Goal: Task Accomplishment & Management: Manage account settings

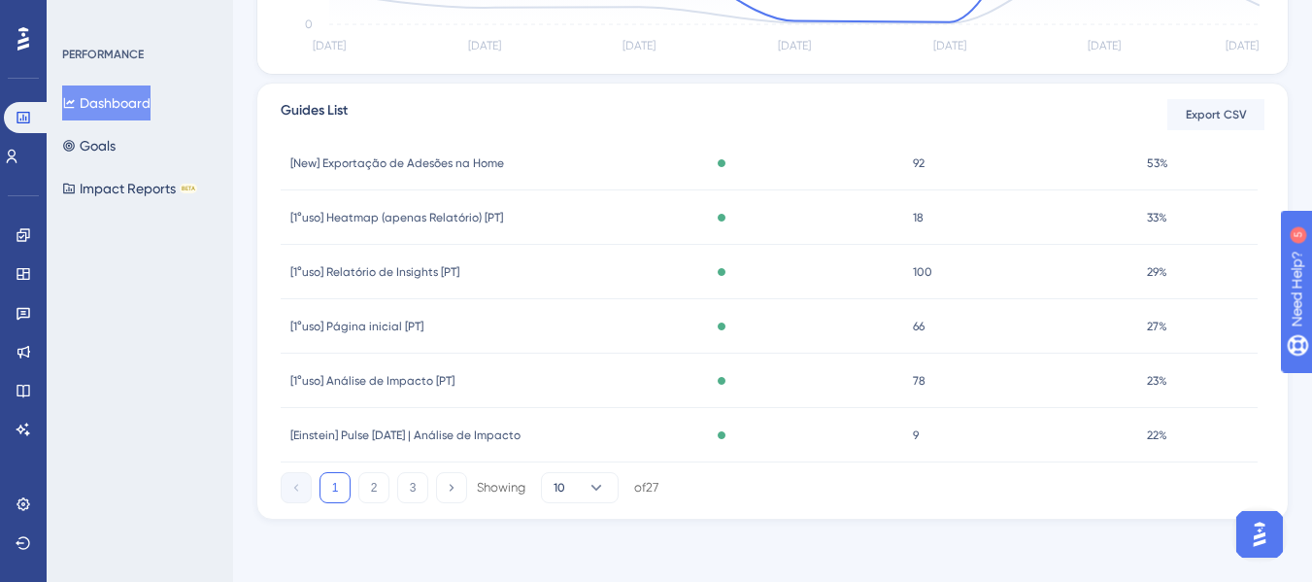
scroll to position [288, 0]
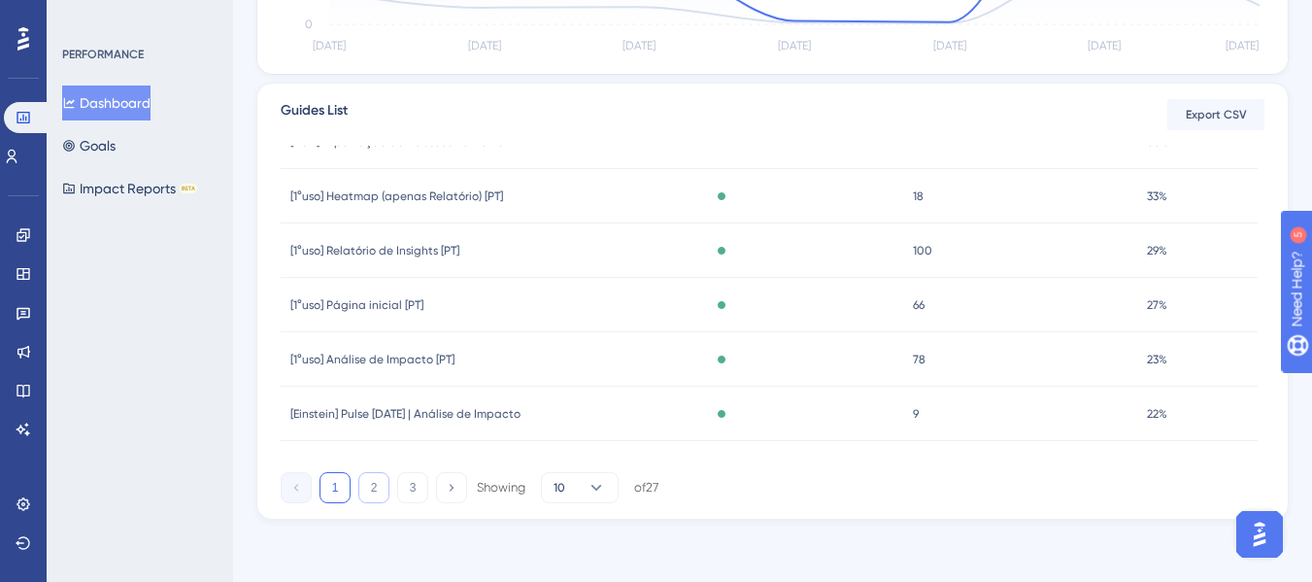
click at [382, 492] on button "2" at bounding box center [373, 487] width 31 height 31
click at [358, 197] on span "[1°uso] Plano de Ação" at bounding box center [348, 196] width 117 height 16
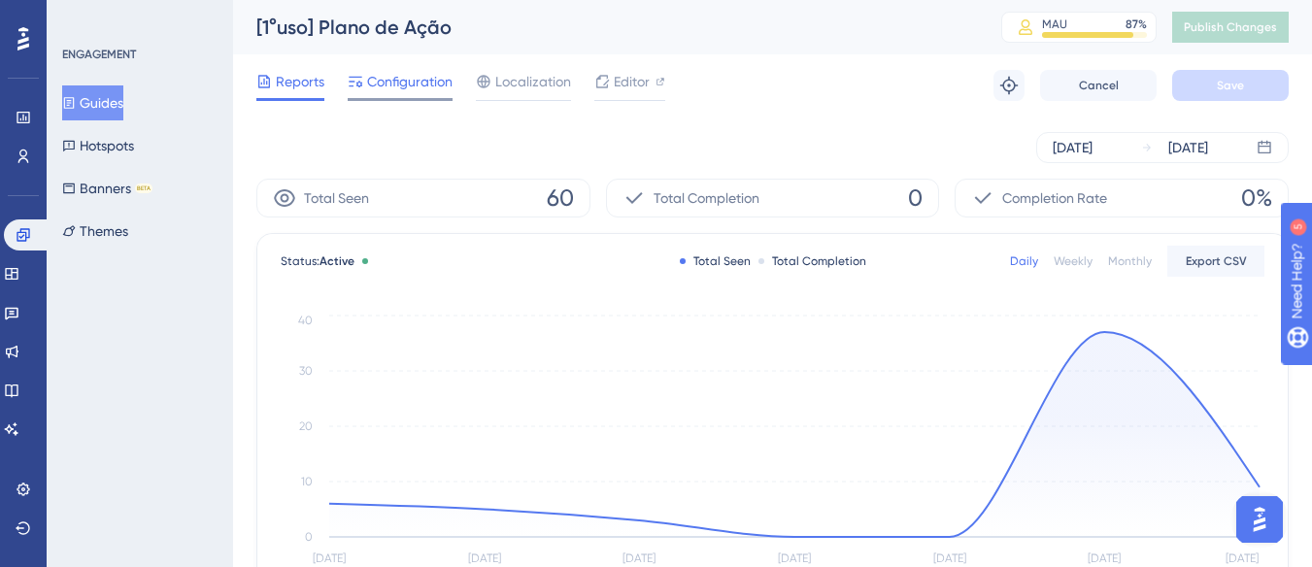
click at [409, 91] on span "Configuration" at bounding box center [409, 81] width 85 height 23
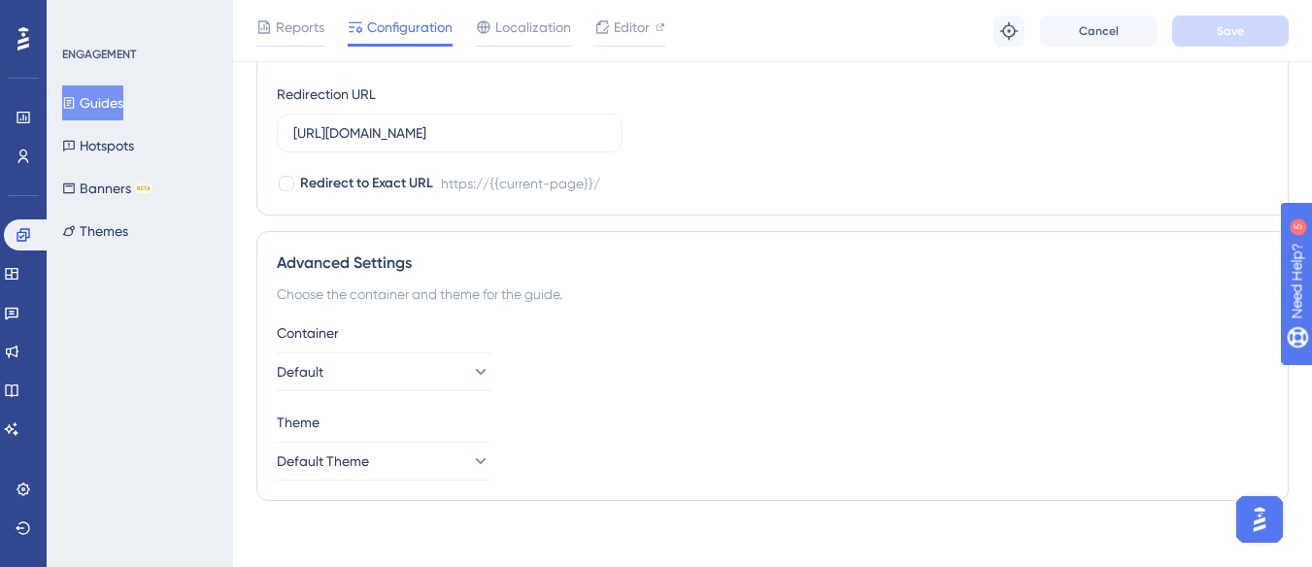
scroll to position [1607, 0]
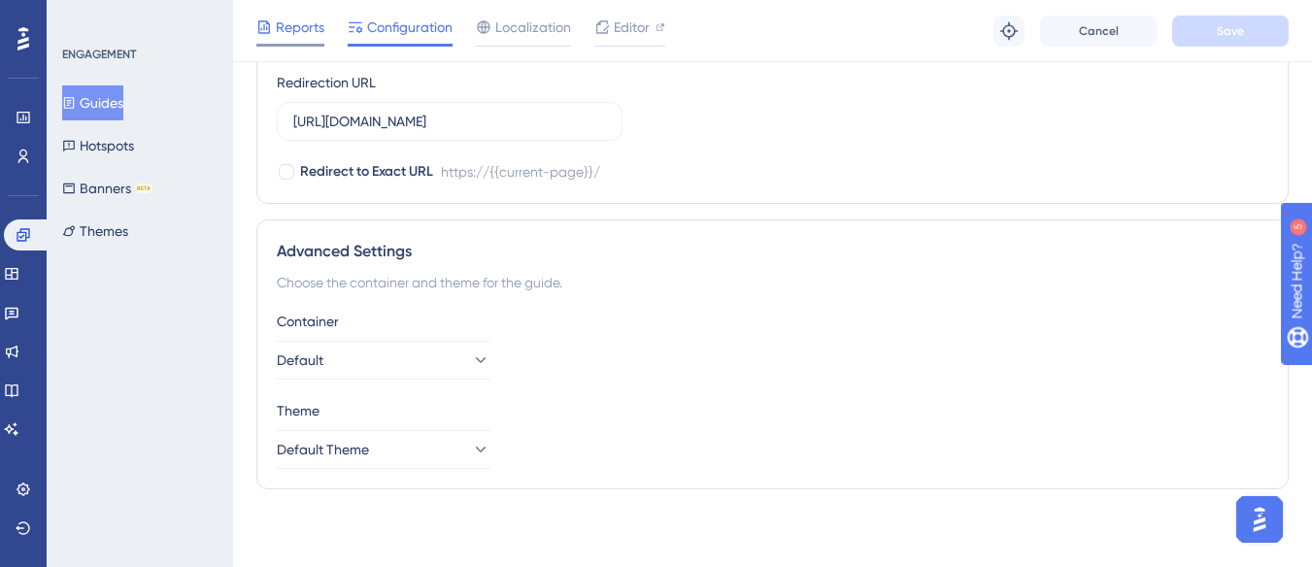
click at [284, 23] on span "Reports" at bounding box center [300, 27] width 49 height 23
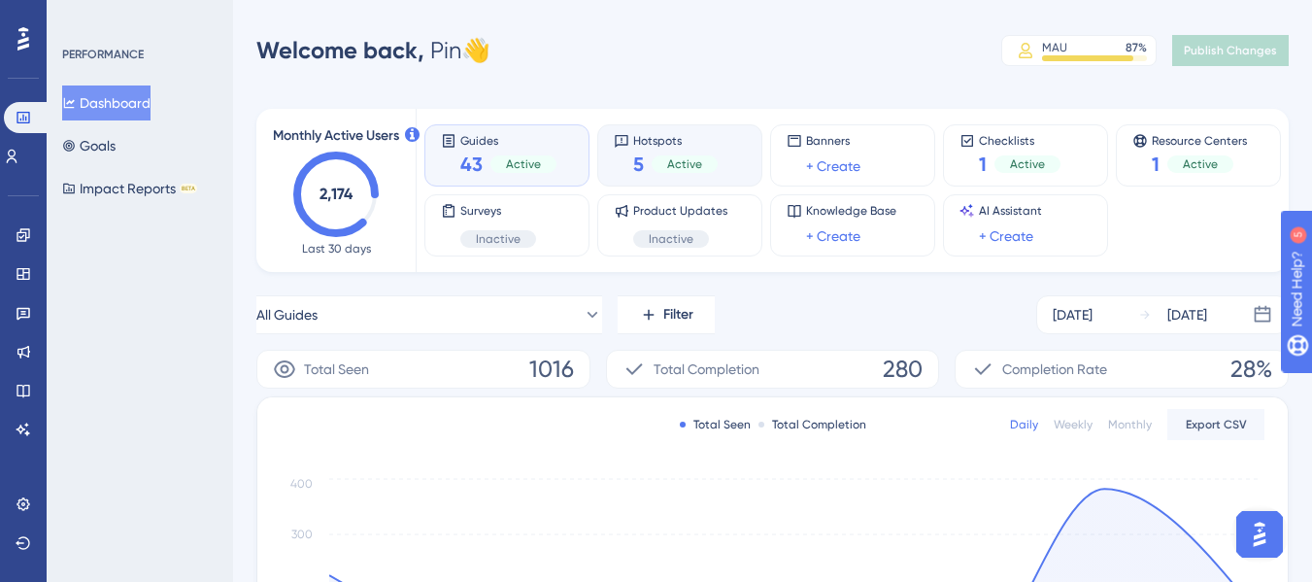
click at [708, 144] on span "Hotspots" at bounding box center [675, 140] width 85 height 14
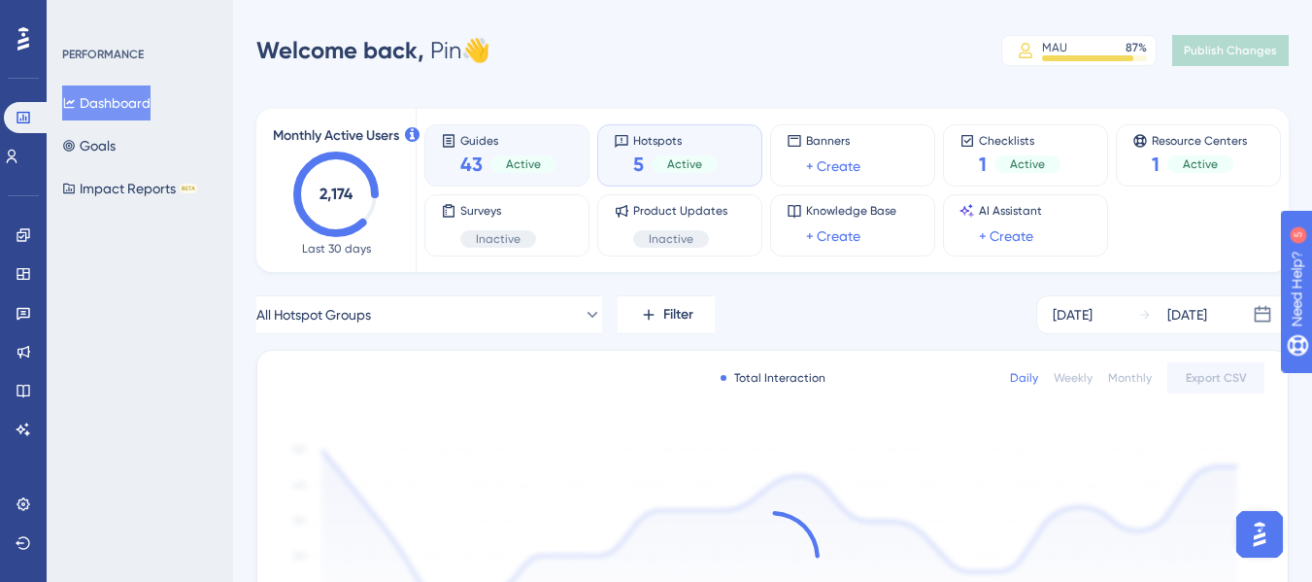
click at [508, 137] on span "Guides" at bounding box center [508, 140] width 96 height 14
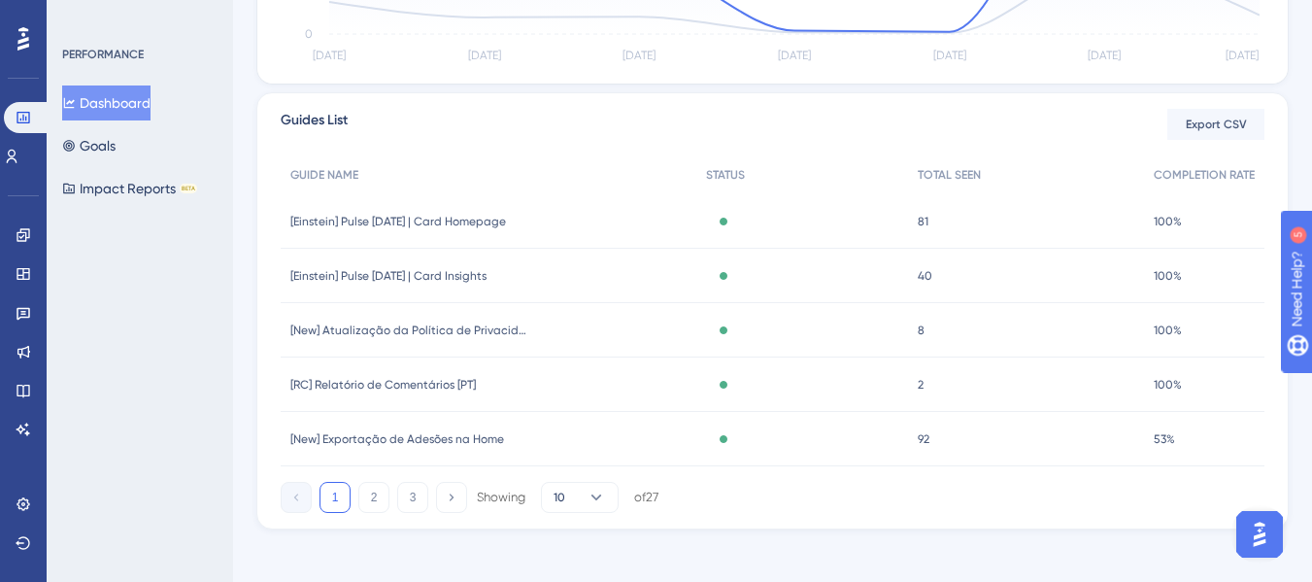
scroll to position [676, 0]
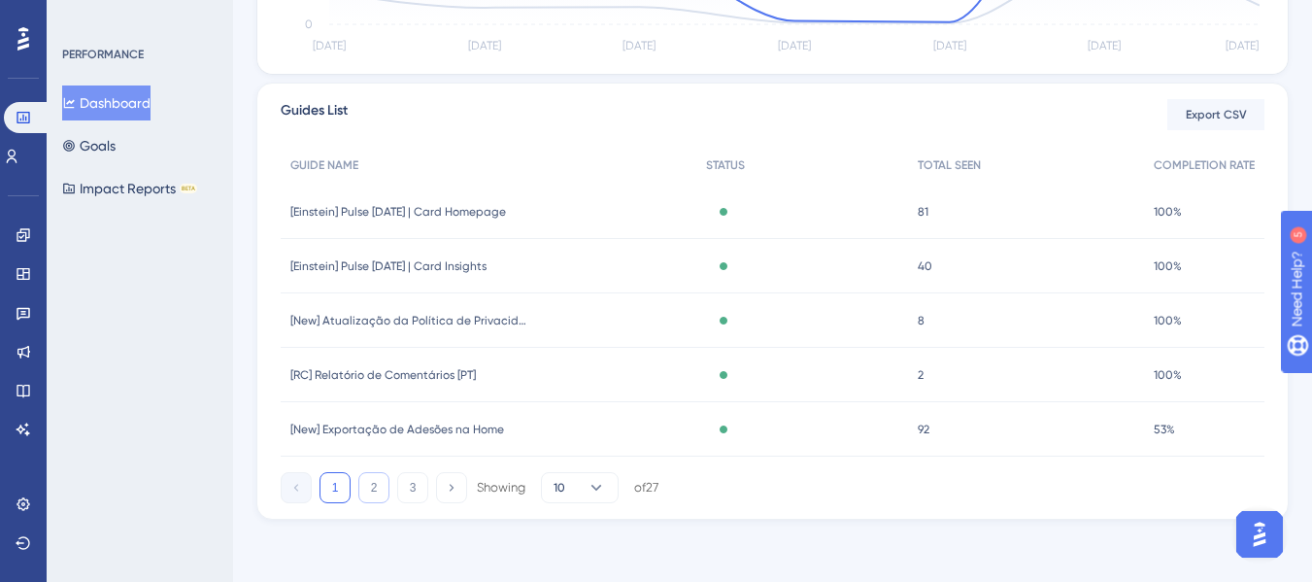
click at [375, 489] on button "2" at bounding box center [373, 487] width 31 height 31
click at [370, 426] on span "[Globo] Relatório do Heatmap" at bounding box center [372, 430] width 164 height 16
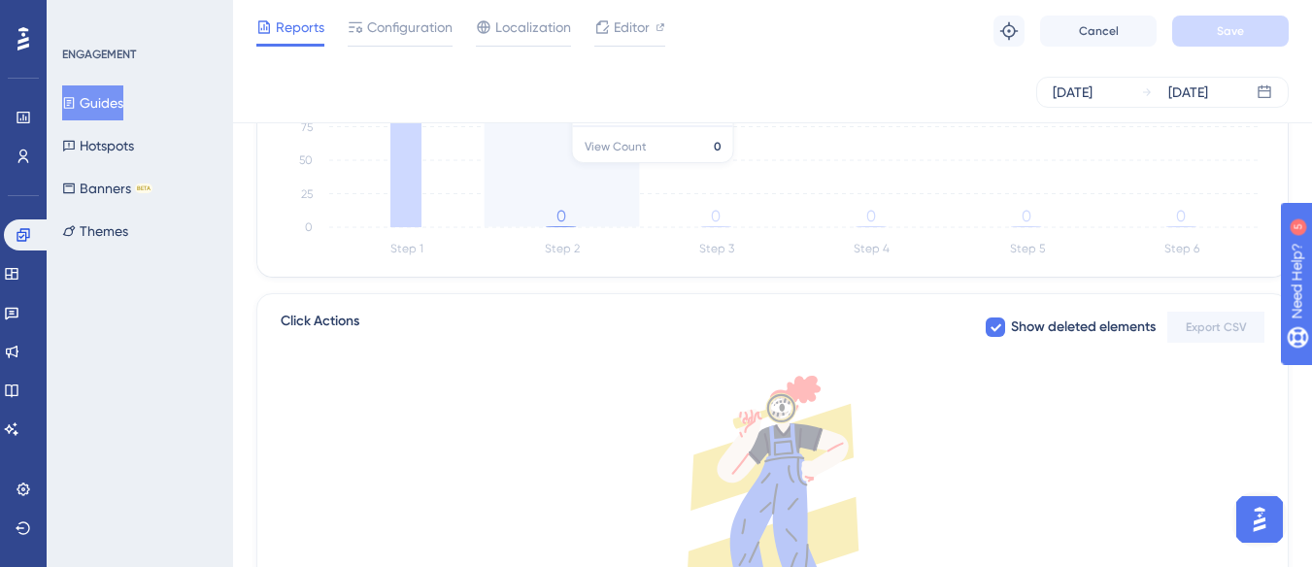
scroll to position [789, 0]
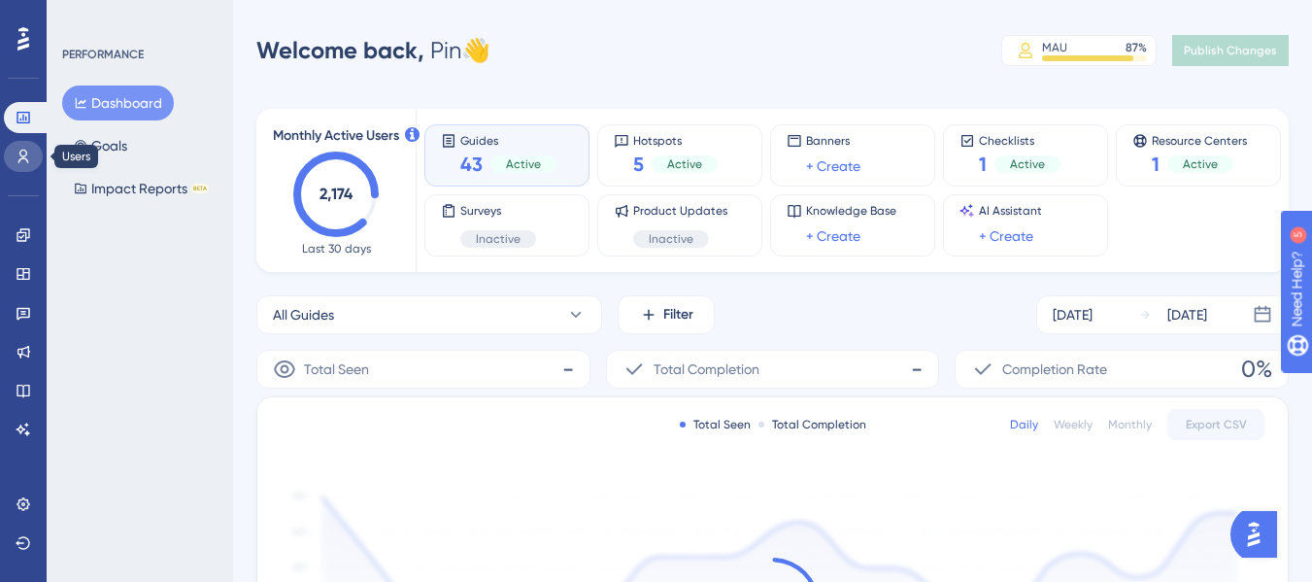
click at [25, 151] on icon at bounding box center [23, 157] width 11 height 14
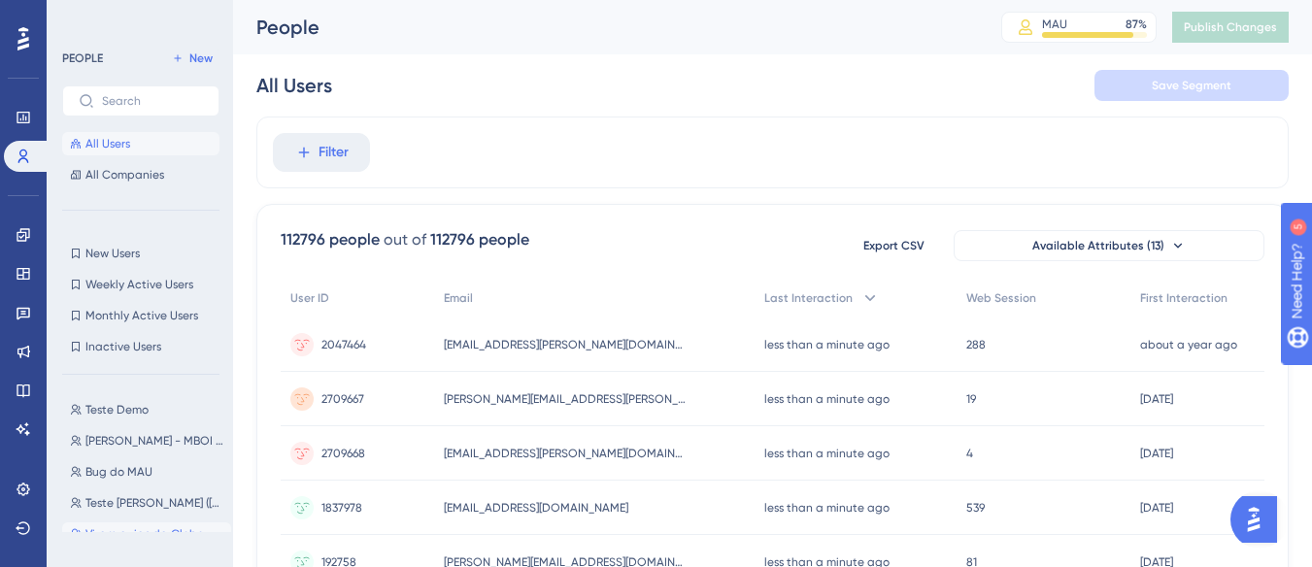
click at [174, 530] on span "Viram guias da Globo" at bounding box center [144, 535] width 119 height 16
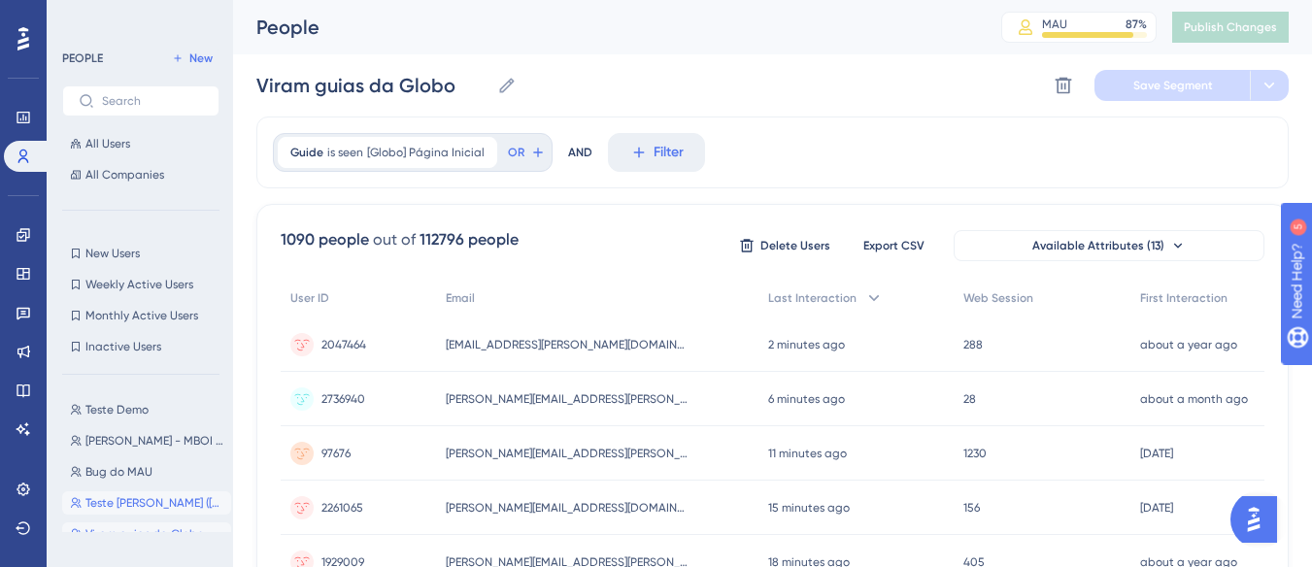
click at [132, 512] on button "Teste [PERSON_NAME] ([DATE]) Teste [PERSON_NAME] ([DATE])" at bounding box center [146, 503] width 169 height 23
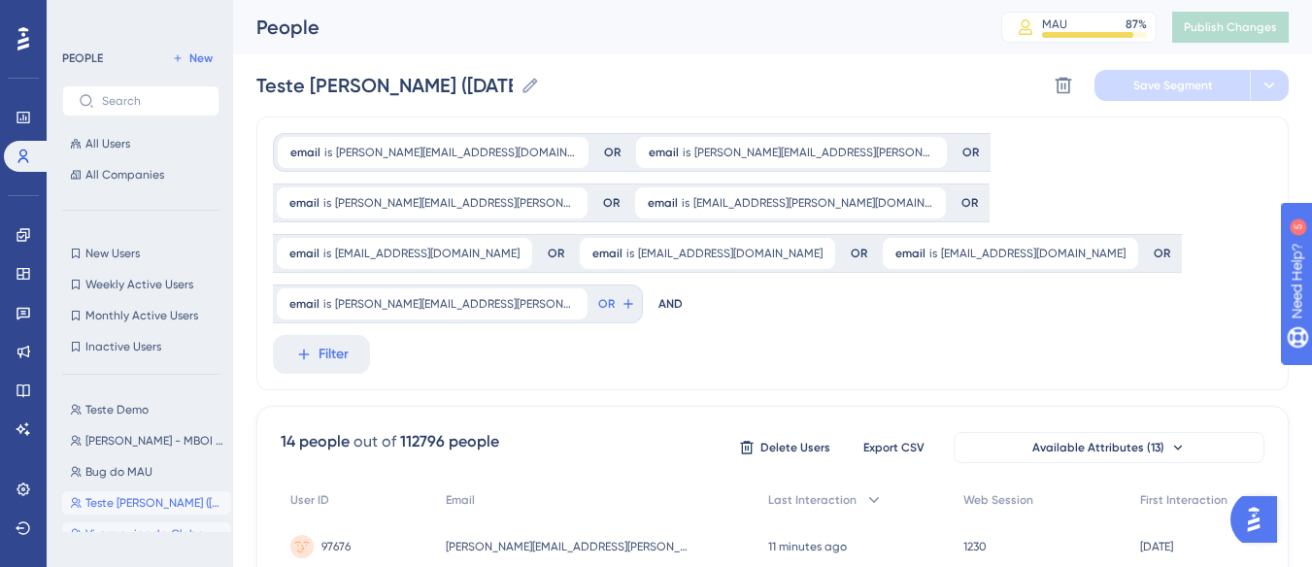
click at [132, 541] on span "Viram guias da Globo" at bounding box center [144, 535] width 119 height 16
type input "Viram guias da Globo"
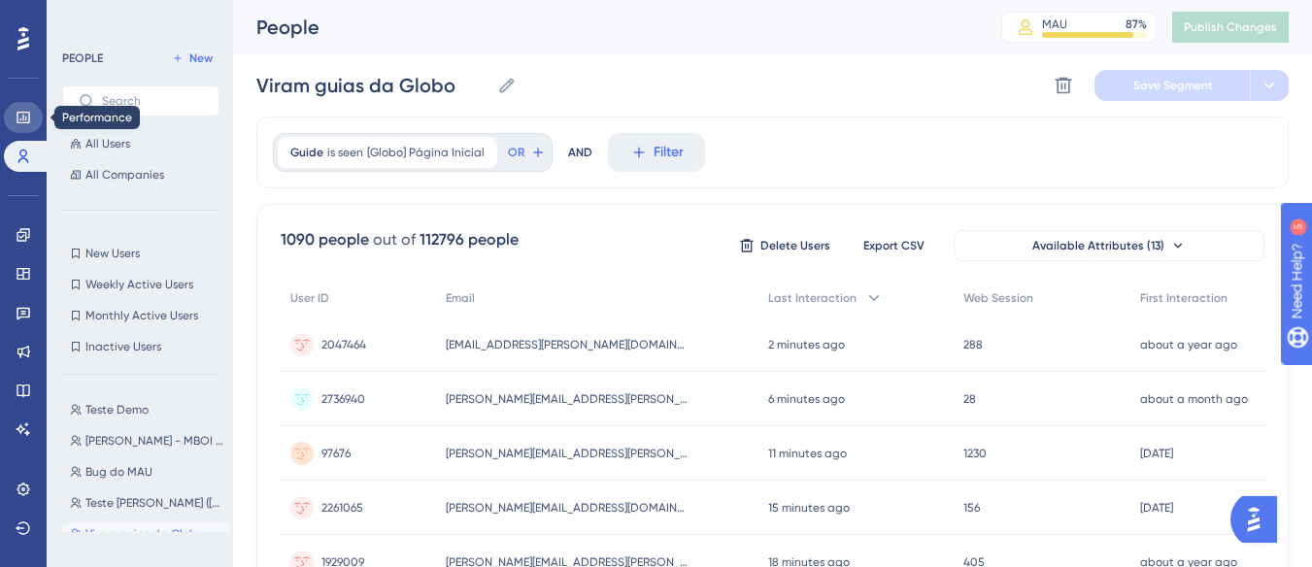
click at [33, 109] on link at bounding box center [23, 117] width 39 height 31
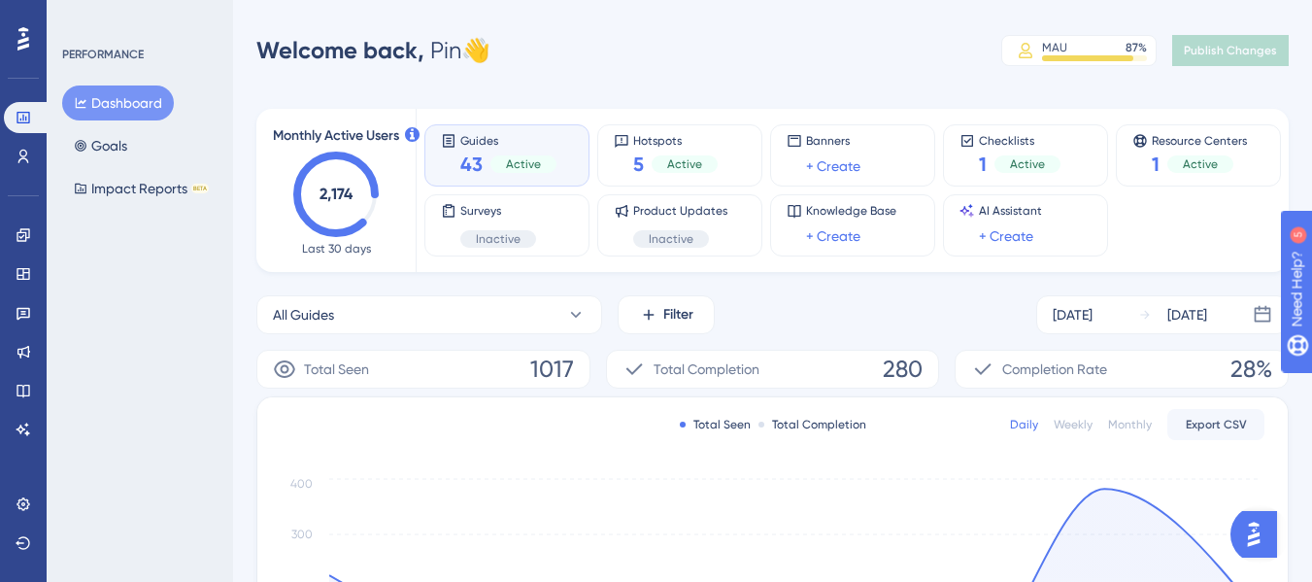
click at [547, 157] on div "Active" at bounding box center [524, 163] width 66 height 17
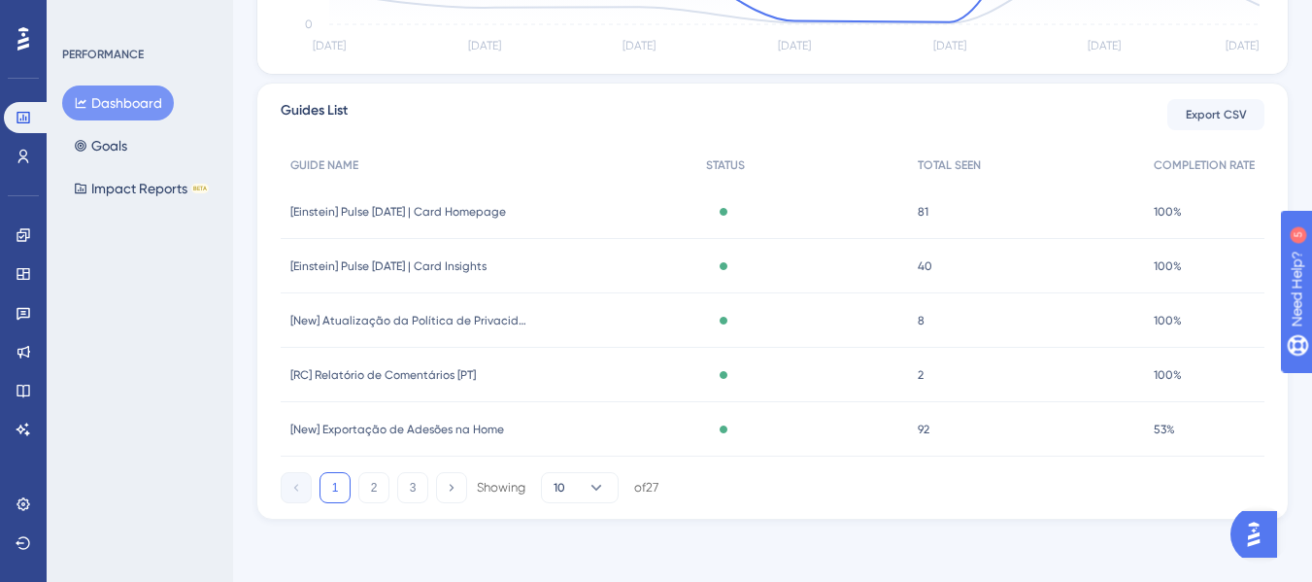
scroll to position [288, 0]
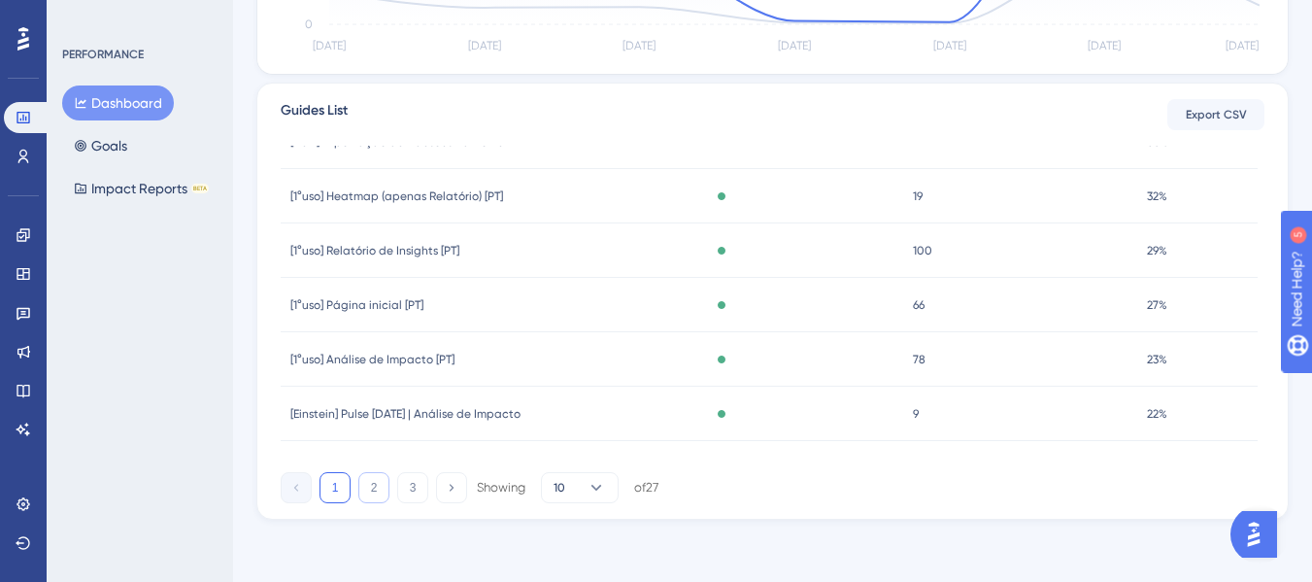
click at [380, 488] on button "2" at bounding box center [373, 487] width 31 height 31
click at [432, 318] on div "[Globo] Relatório de Insights | Engajamento e Cultura [Globo] Relatório de Insi…" at bounding box center [488, 305] width 414 height 54
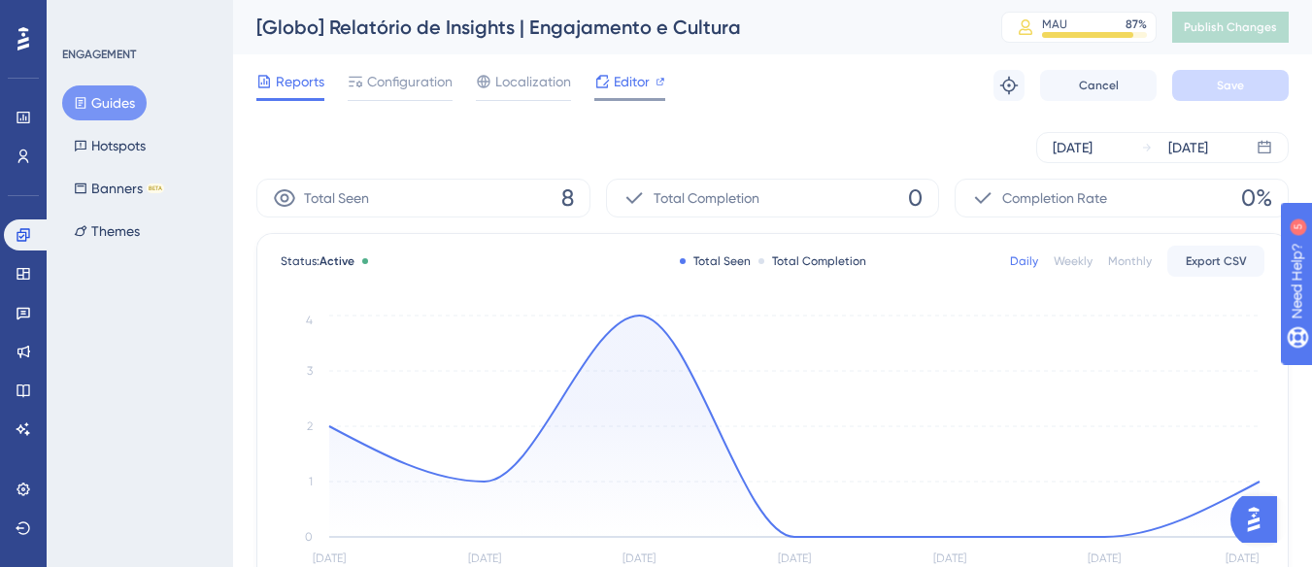
click at [614, 85] on span "Editor" at bounding box center [632, 81] width 36 height 23
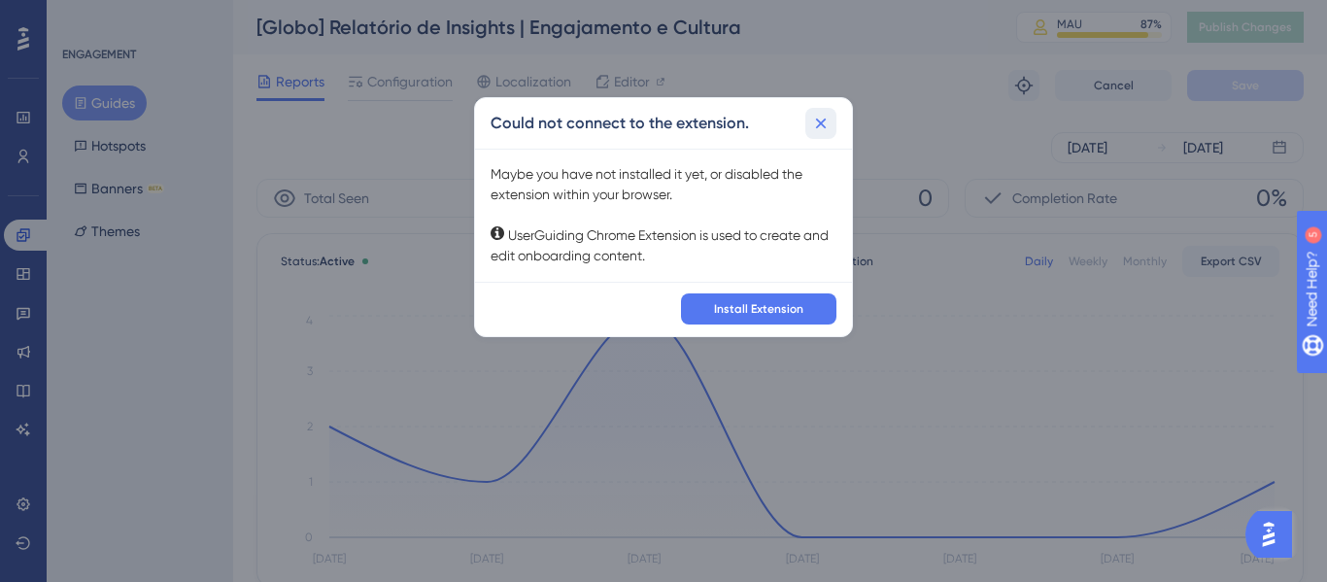
click at [815, 120] on icon at bounding box center [820, 123] width 19 height 19
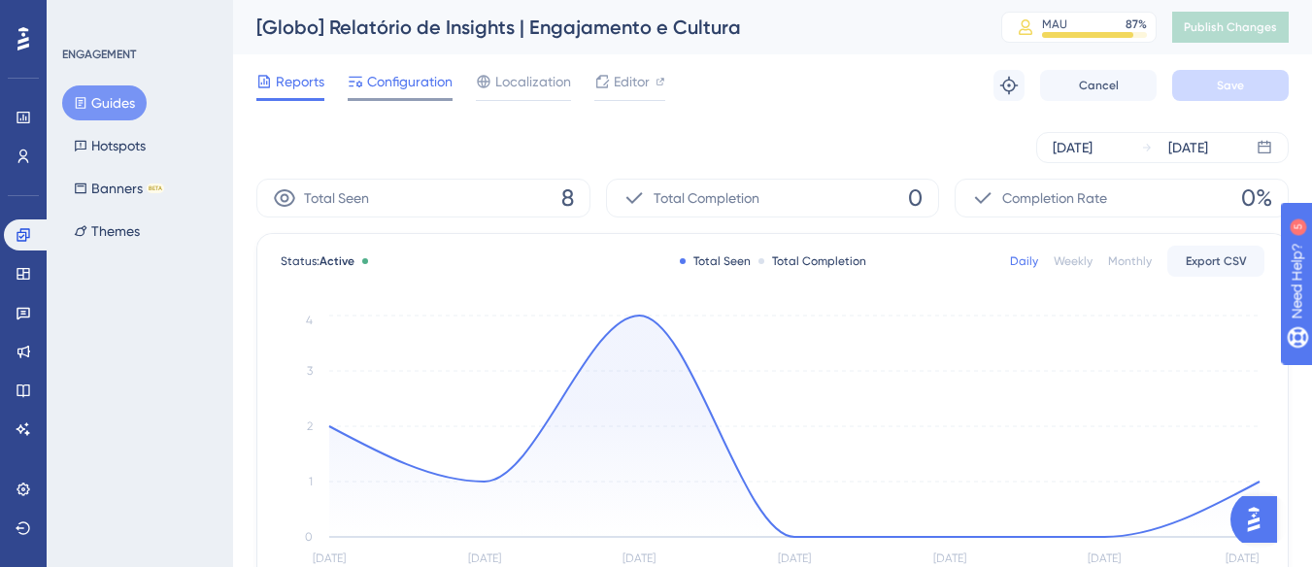
click at [386, 93] on div "Configuration" at bounding box center [400, 85] width 105 height 31
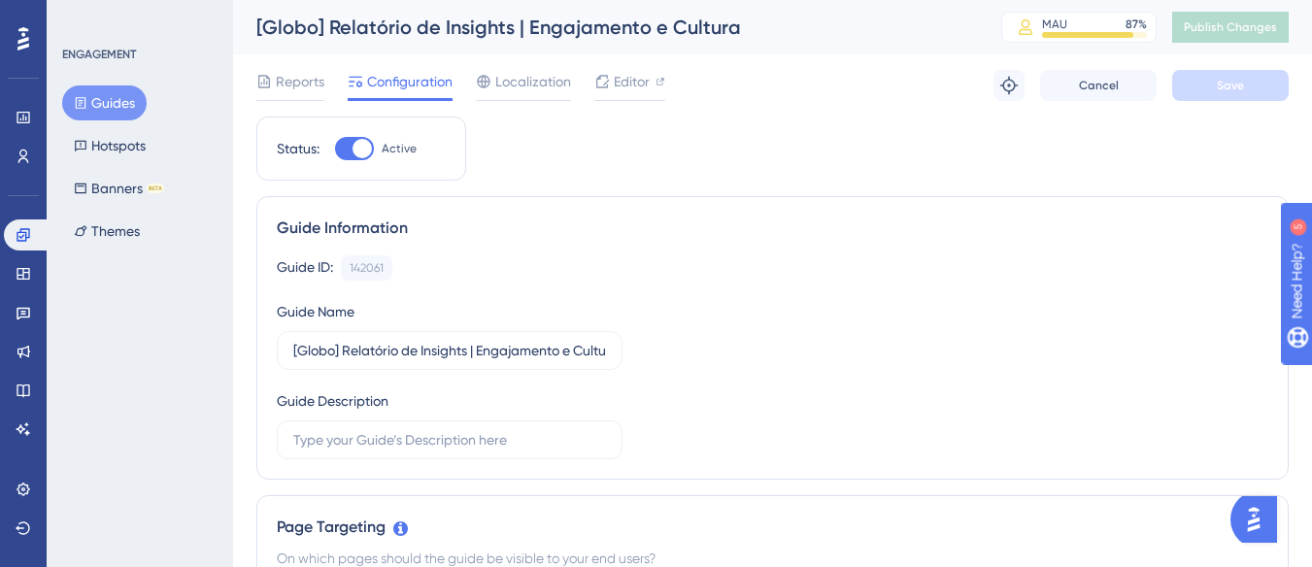
click at [366, 145] on div at bounding box center [362, 148] width 19 height 19
click at [335, 149] on input "Active" at bounding box center [334, 149] width 1 height 1
checkbox input "false"
click at [272, 96] on div "Reports" at bounding box center [290, 85] width 68 height 31
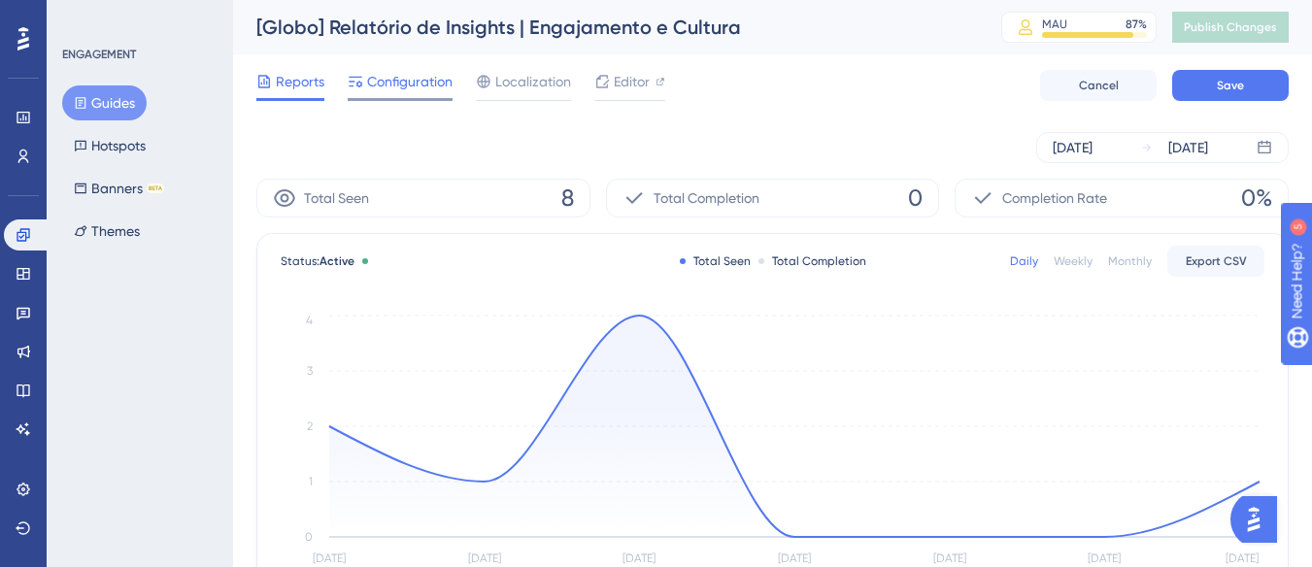
click at [360, 79] on icon at bounding box center [356, 82] width 16 height 16
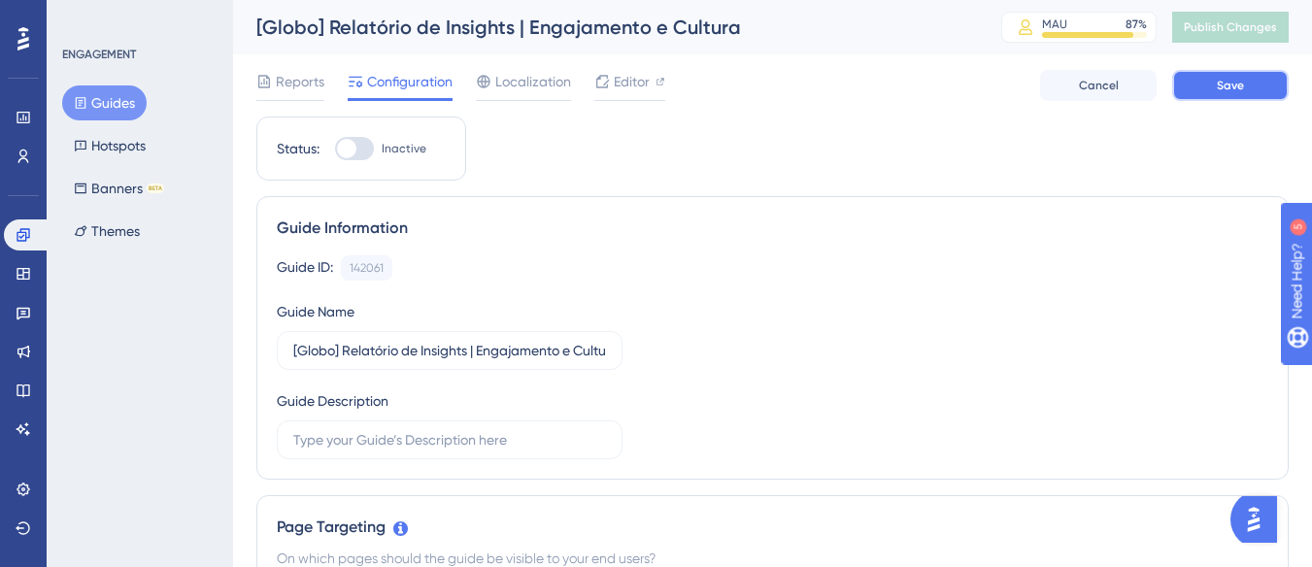
click at [1216, 84] on button "Save" at bounding box center [1231, 85] width 117 height 31
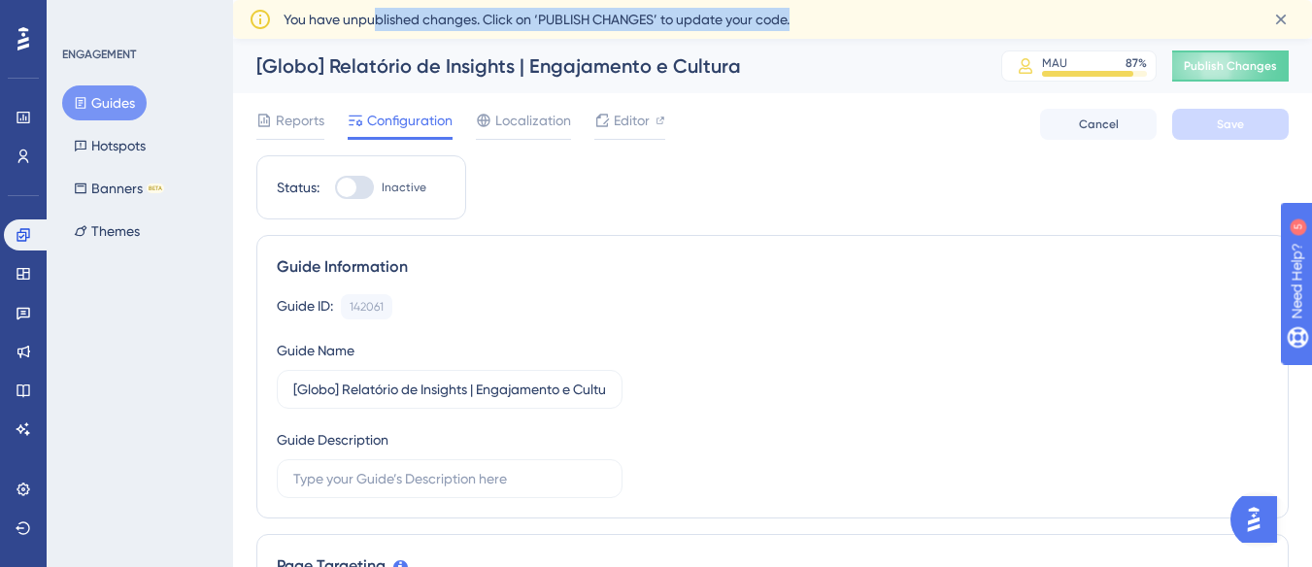
drag, startPoint x: 378, startPoint y: 15, endPoint x: 827, endPoint y: 23, distance: 448.9
click at [827, 23] on div "You have unpublished changes. Click on ‘PUBLISH CHANGES’ to update your code." at bounding box center [769, 19] width 971 height 23
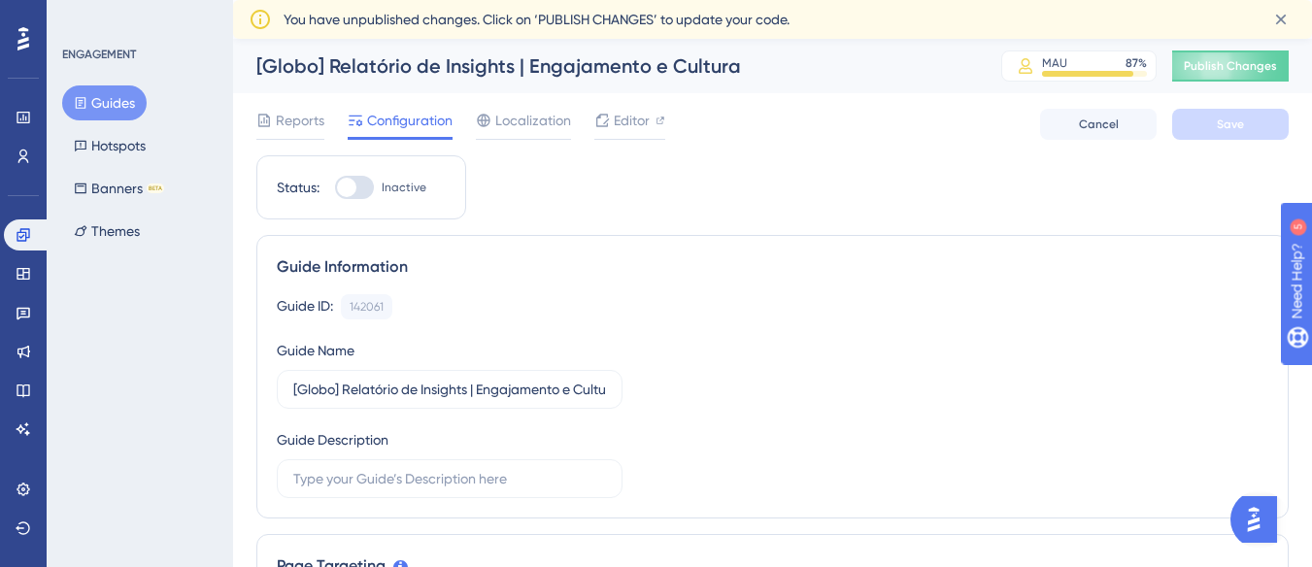
click at [841, 148] on div "Reports Configuration Localization Editor Cancel Save" at bounding box center [772, 124] width 1033 height 62
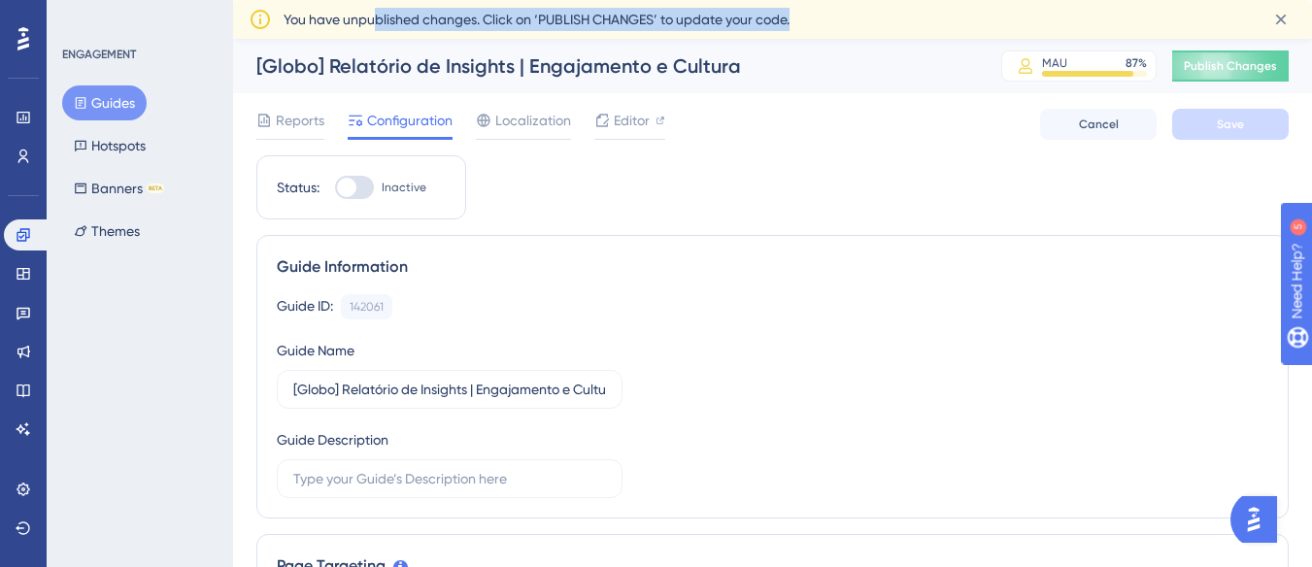
drag, startPoint x: 449, startPoint y: 18, endPoint x: 846, endPoint y: 16, distance: 397.4
click at [846, 16] on div "You have unpublished changes. Click on ‘PUBLISH CHANGES’ to update your code." at bounding box center [769, 19] width 971 height 23
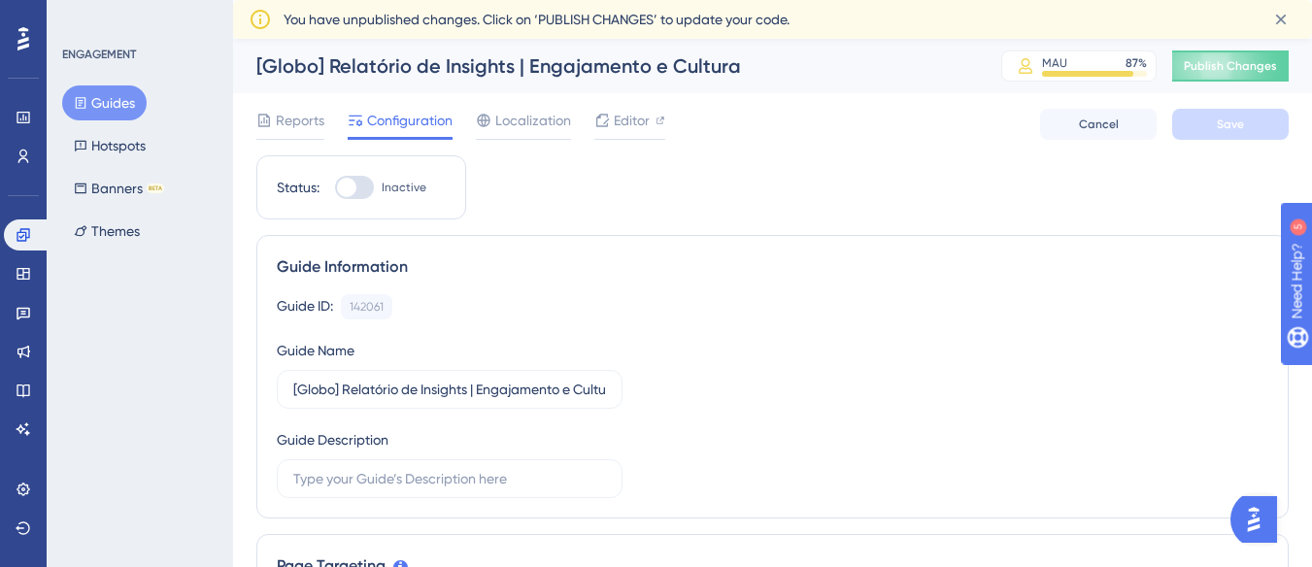
click at [261, 23] on icon at bounding box center [260, 19] width 19 height 19
click at [265, 111] on div at bounding box center [264, 120] width 16 height 23
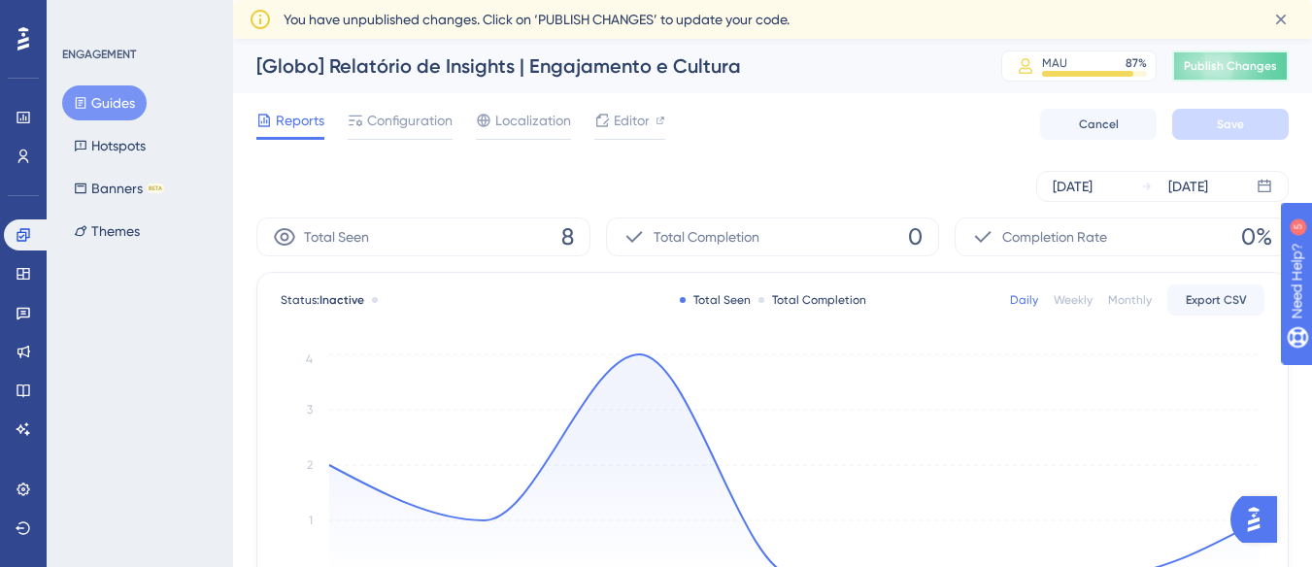
click at [1231, 76] on button "Publish Changes" at bounding box center [1231, 66] width 117 height 31
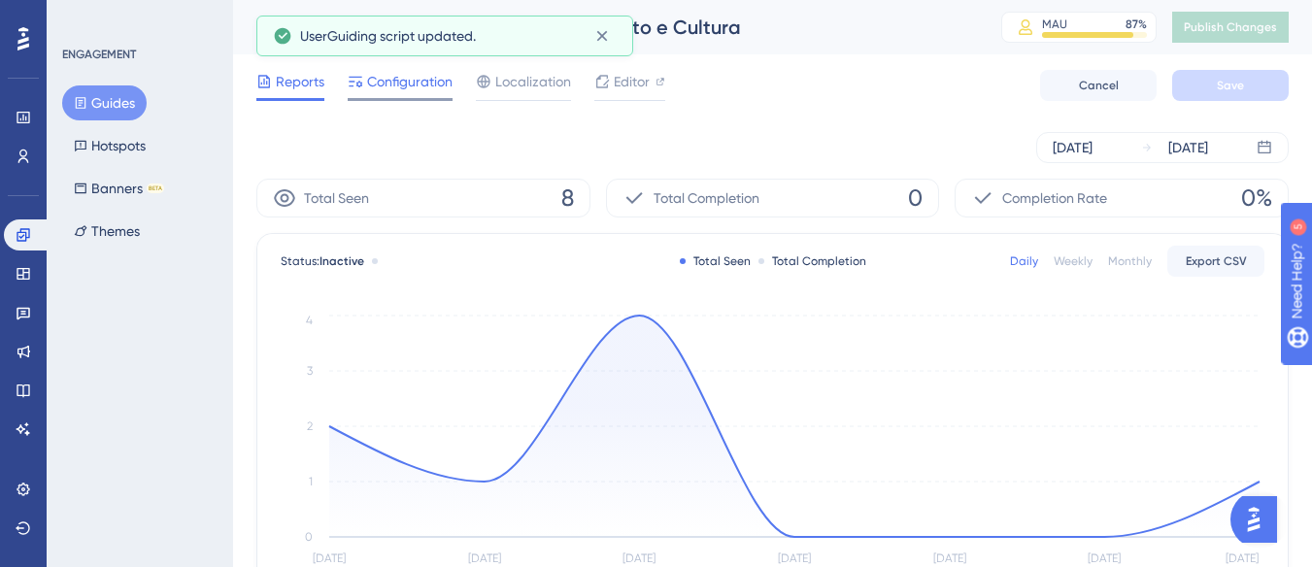
click at [413, 94] on div "Configuration" at bounding box center [400, 85] width 105 height 31
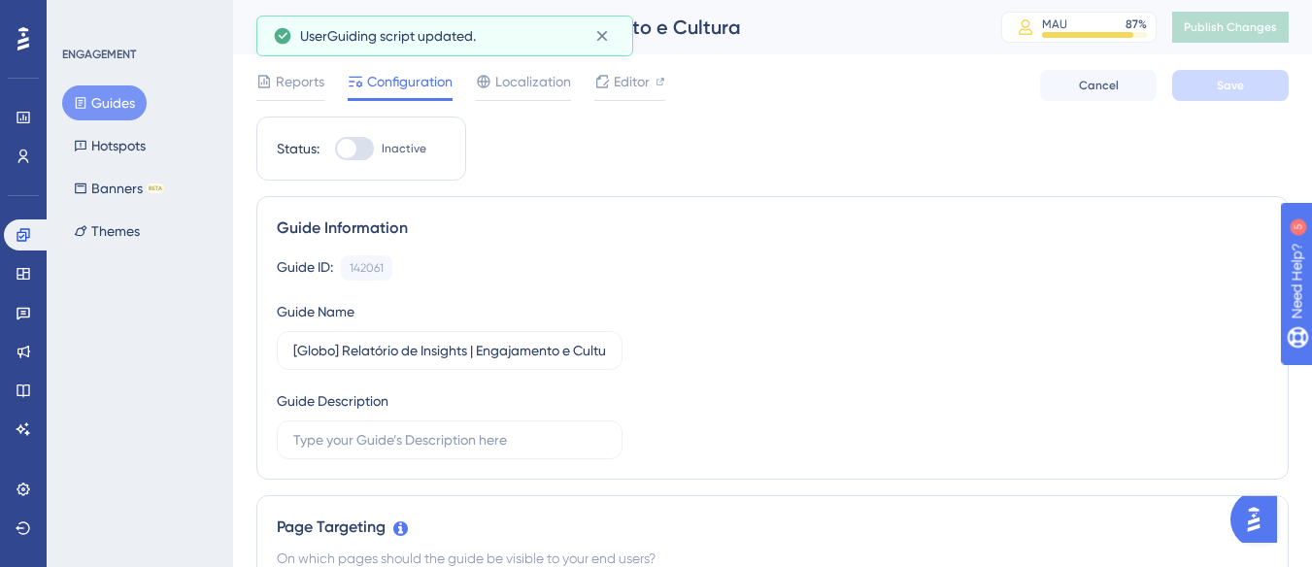
click at [294, 69] on div "Reports Configuration Localization Editor Cancel Save" at bounding box center [772, 85] width 1033 height 62
